Goal: Navigation & Orientation: Go to known website

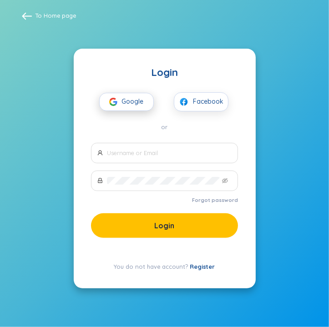
click at [127, 100] on span "Google" at bounding box center [135, 101] width 26 height 17
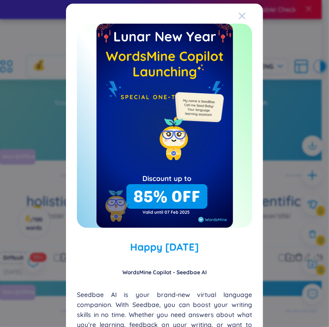
click at [240, 13] on span "Close" at bounding box center [251, 16] width 25 height 25
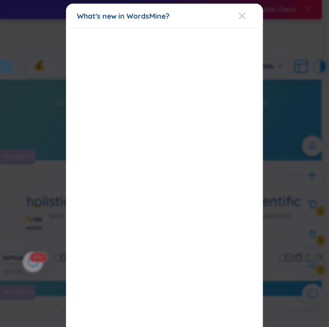
click at [242, 18] on span "Close" at bounding box center [251, 16] width 25 height 25
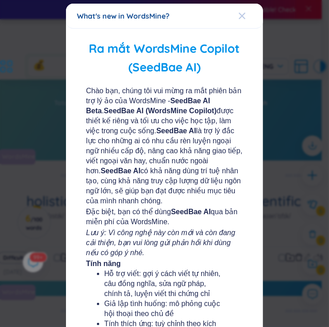
click at [239, 16] on icon "Close" at bounding box center [242, 16] width 6 height 6
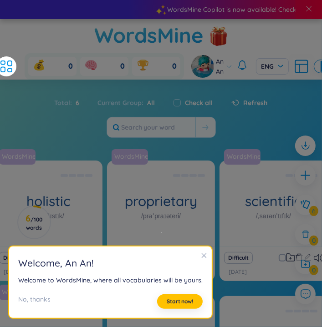
click at [202, 254] on icon "close" at bounding box center [204, 256] width 5 height 5
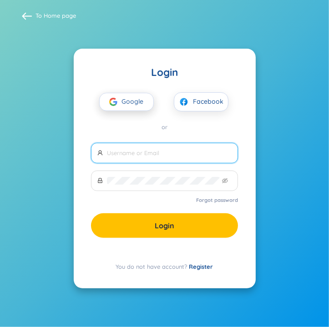
click at [140, 107] on span "Google" at bounding box center [135, 101] width 26 height 17
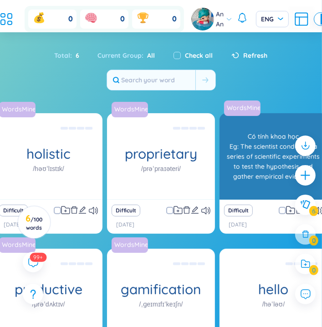
scroll to position [137, 0]
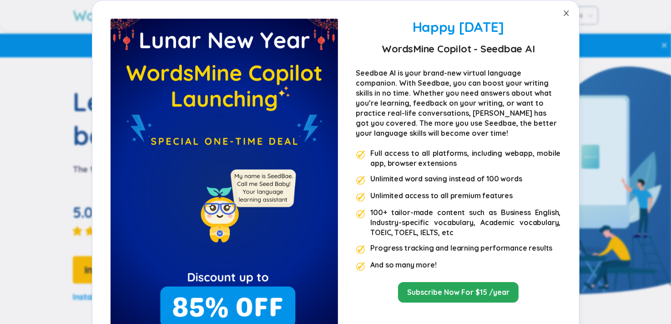
click at [559, 17] on span "Close" at bounding box center [566, 12] width 25 height 25
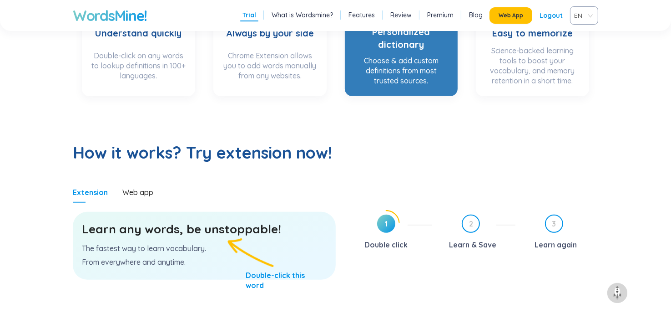
scroll to position [319, 0]
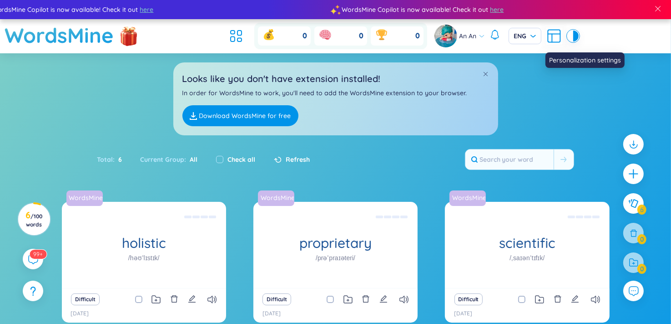
click at [558, 36] on icon at bounding box center [554, 36] width 16 height 16
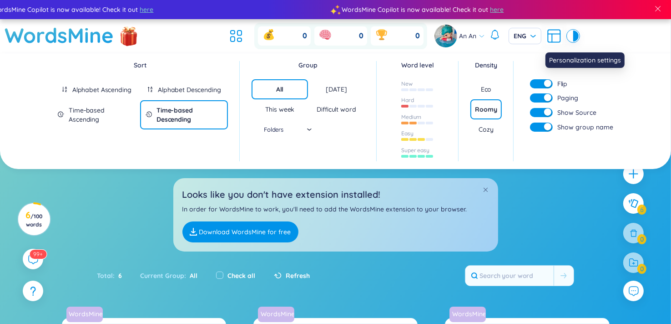
click at [558, 36] on icon at bounding box center [554, 36] width 16 height 16
